Goal: Ask a question

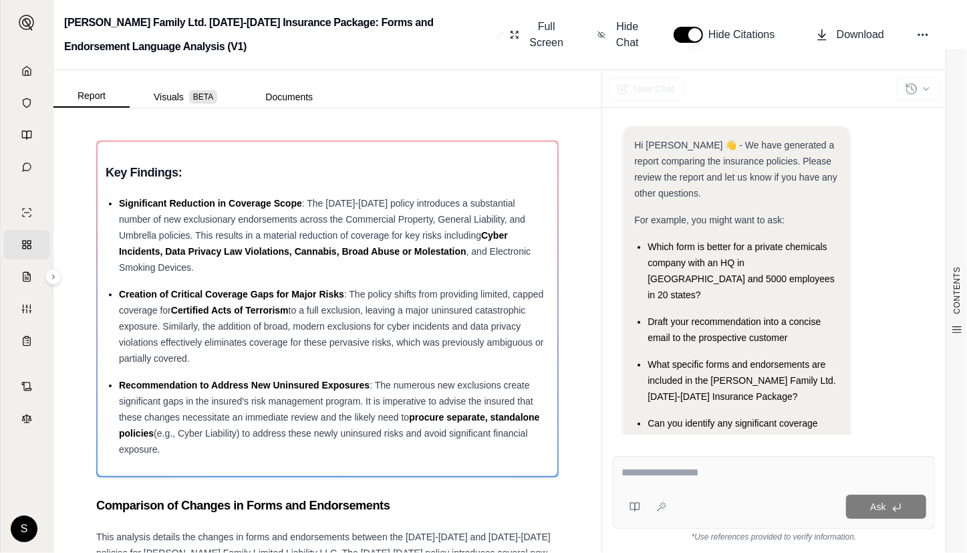
drag, startPoint x: 686, startPoint y: 495, endPoint x: 685, endPoint y: 477, distance: 18.1
click at [686, 492] on div "Ask" at bounding box center [774, 492] width 322 height 73
paste textarea "**********"
type textarea "**********"
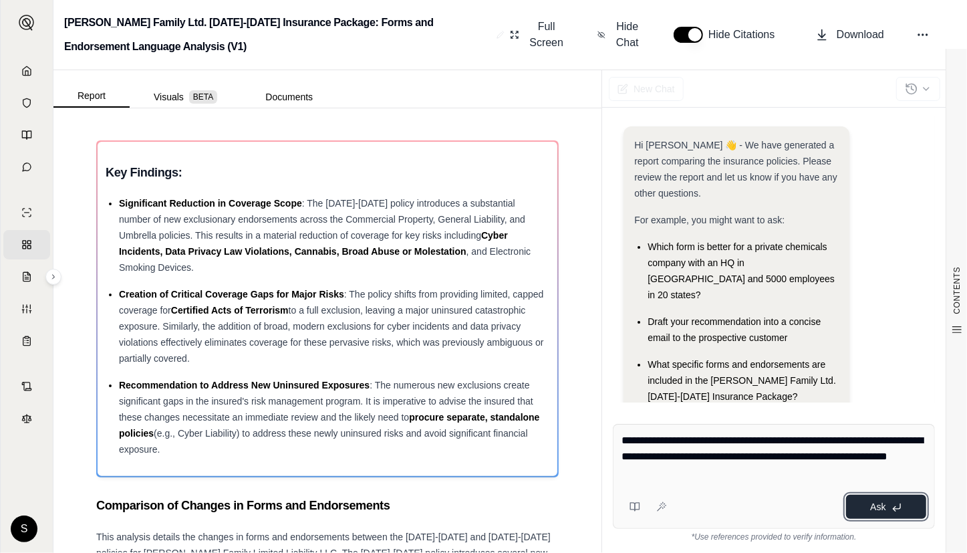
click at [907, 506] on button "Ask" at bounding box center [886, 506] width 80 height 24
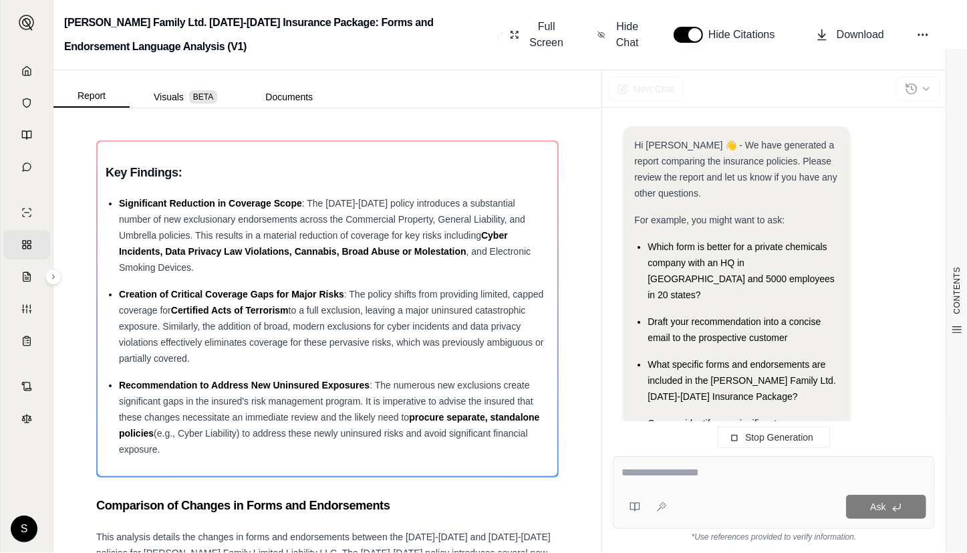
scroll to position [231, 0]
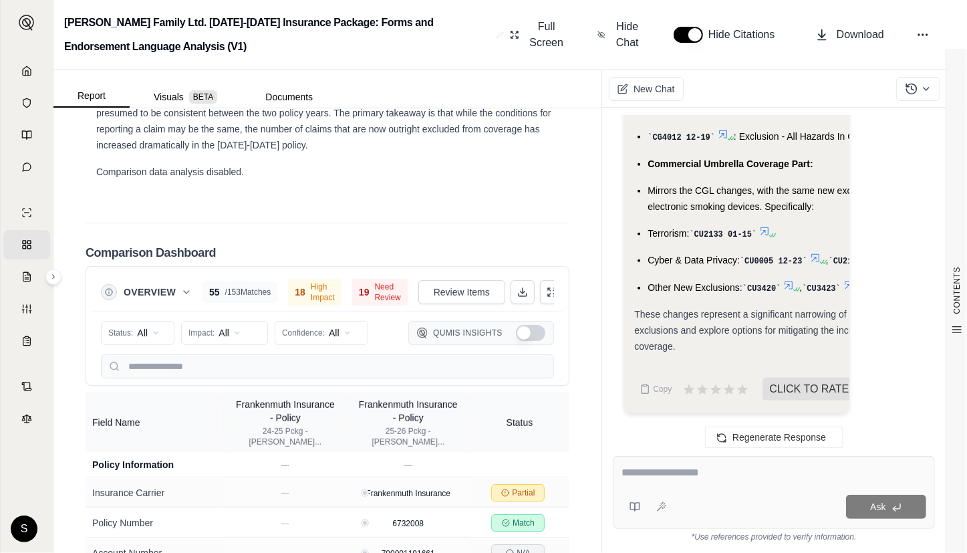
scroll to position [3911, 0]
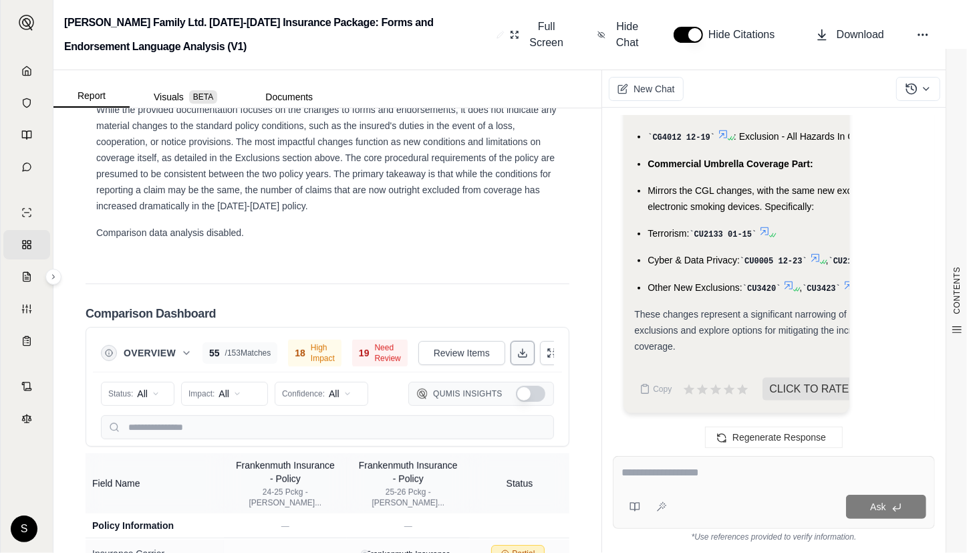
click at [517, 347] on icon at bounding box center [522, 352] width 11 height 11
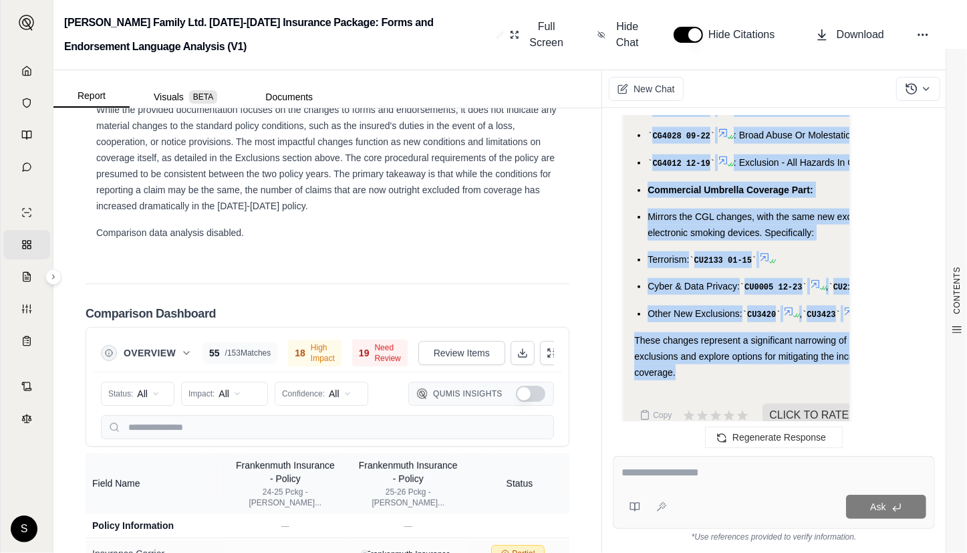
scroll to position [8266, 0]
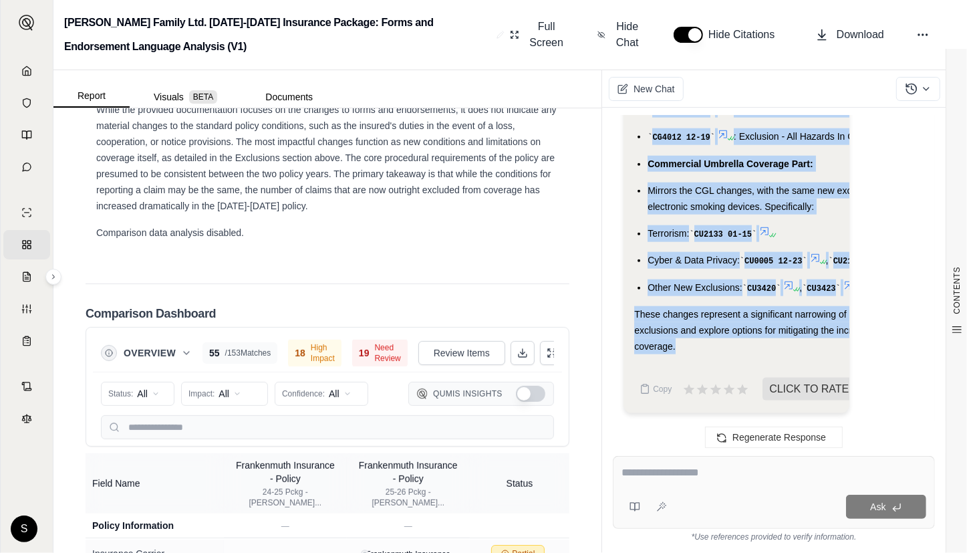
drag, startPoint x: 637, startPoint y: 347, endPoint x: 732, endPoint y: 352, distance: 95.7
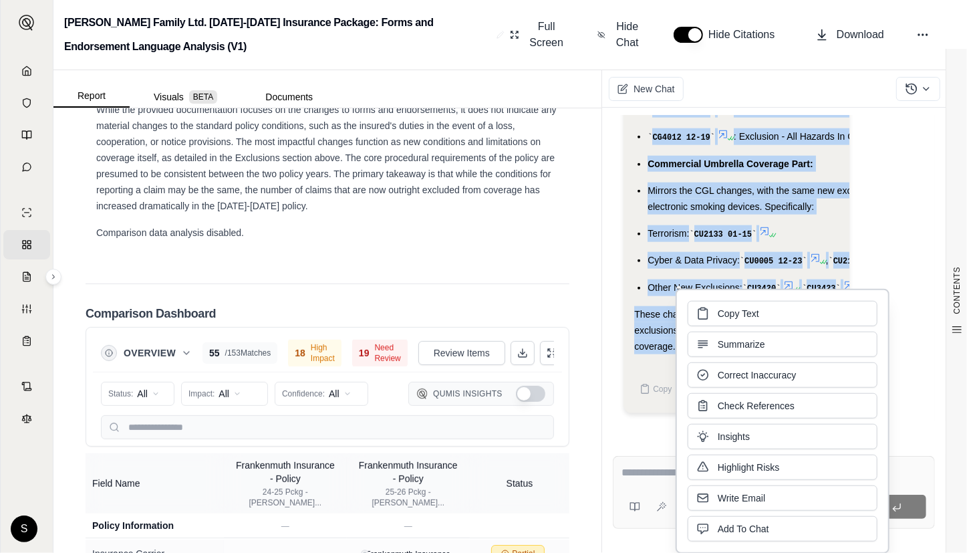
copy div "Key Changes in Insurance Coverage ([DATE]-[DATE] vs. [DATE]-[DATE] Policies): T…"
click at [521, 352] on polyline at bounding box center [523, 353] width 5 height 2
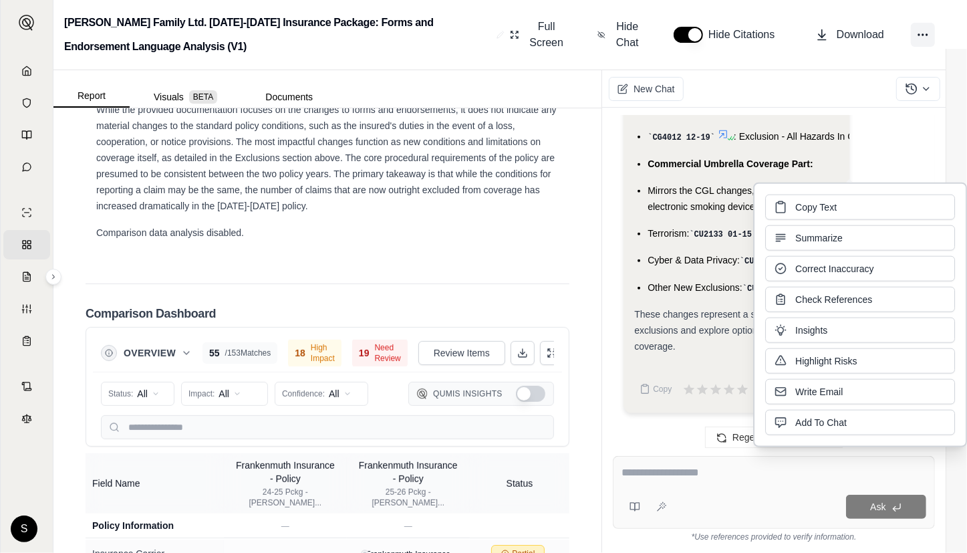
click at [923, 33] on icon at bounding box center [922, 34] width 13 height 13
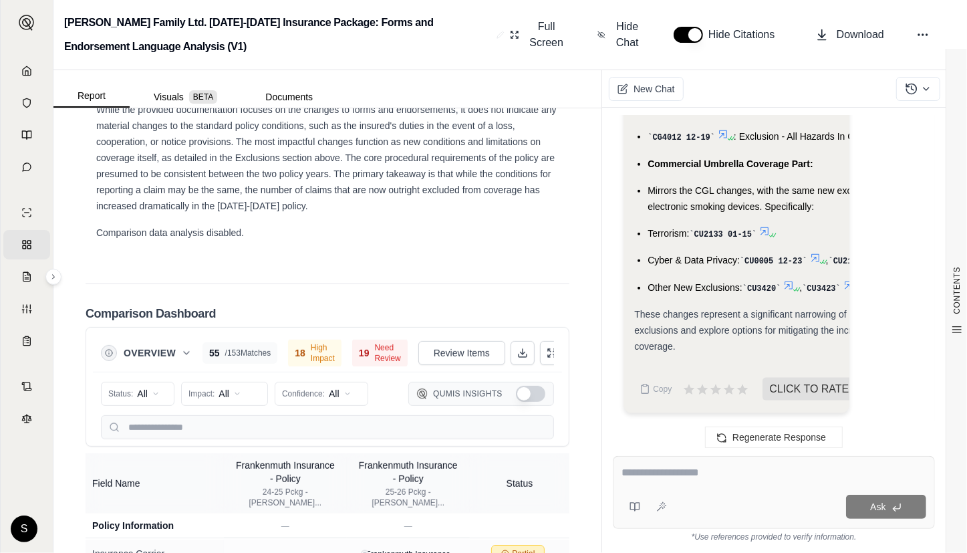
click at [911, 16] on div "Full Screen Hide Chat Hide Citations Download" at bounding box center [730, 34] width 452 height 43
click at [521, 352] on polyline at bounding box center [523, 353] width 5 height 2
